Goal: Obtain resource: Download file/media

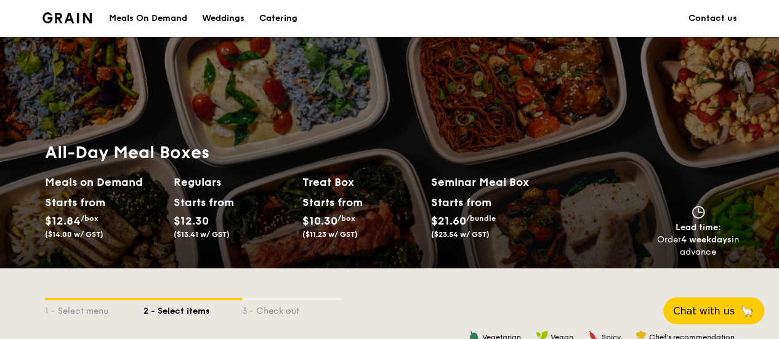
click at [79, 23] on li at bounding box center [72, 18] width 60 height 37
click at [278, 20] on div "Catering" at bounding box center [278, 18] width 38 height 37
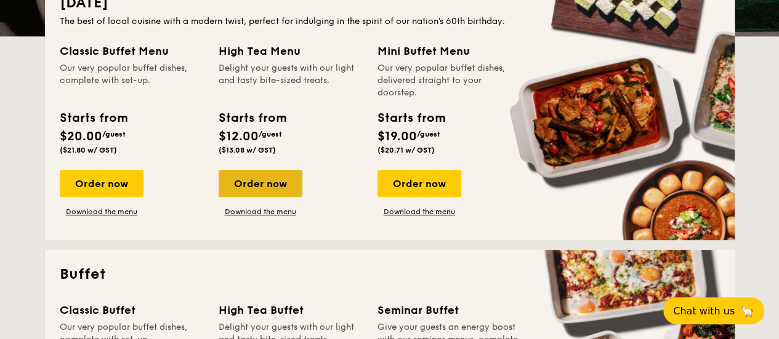
scroll to position [308, 0]
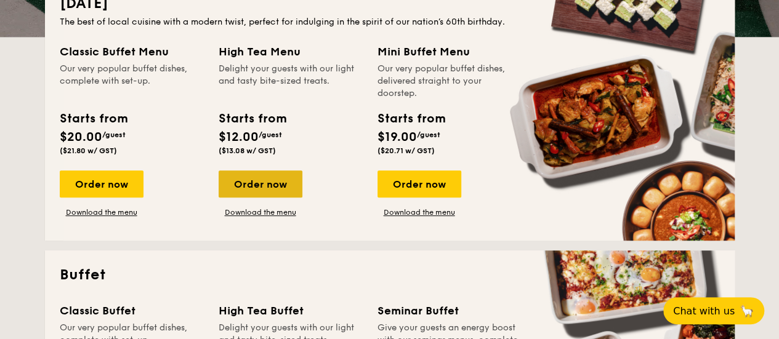
click at [269, 179] on div "Order now" at bounding box center [261, 184] width 84 height 27
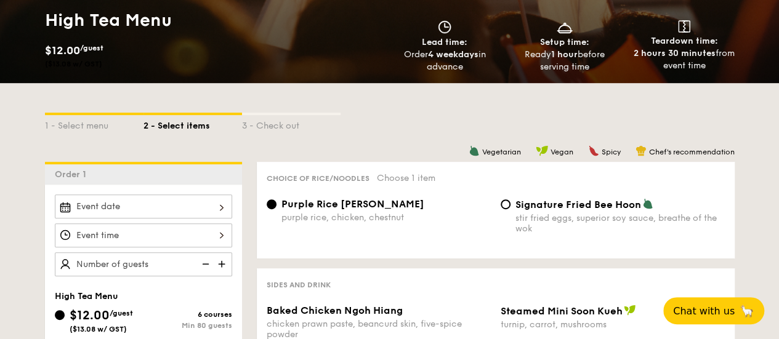
scroll to position [185, 0]
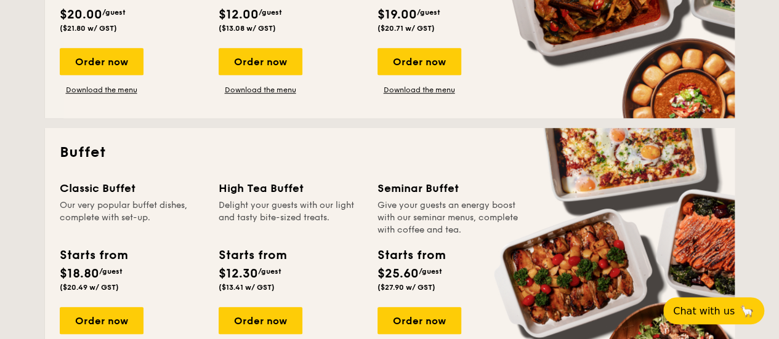
scroll to position [431, 0]
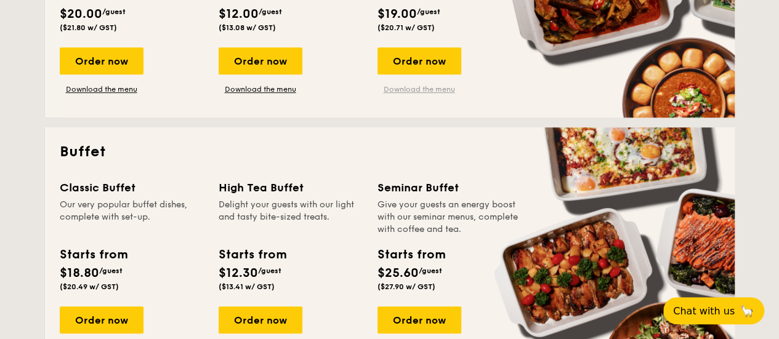
click at [424, 88] on link "Download the menu" at bounding box center [420, 89] width 84 height 10
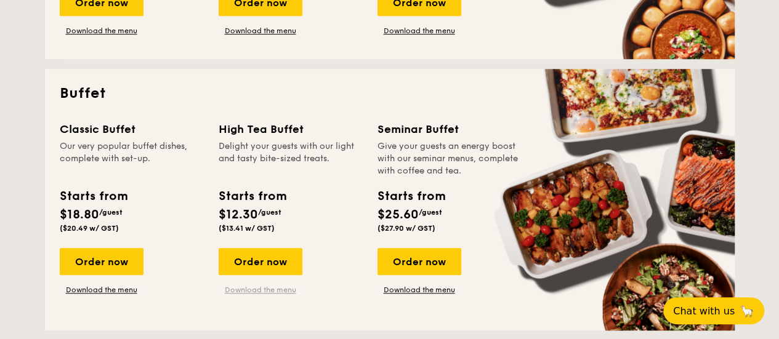
scroll to position [490, 0]
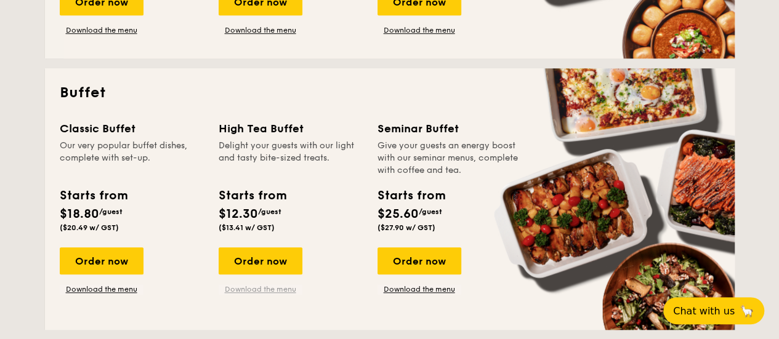
click at [279, 289] on link "Download the menu" at bounding box center [261, 290] width 84 height 10
